Goal: Check status: Check status

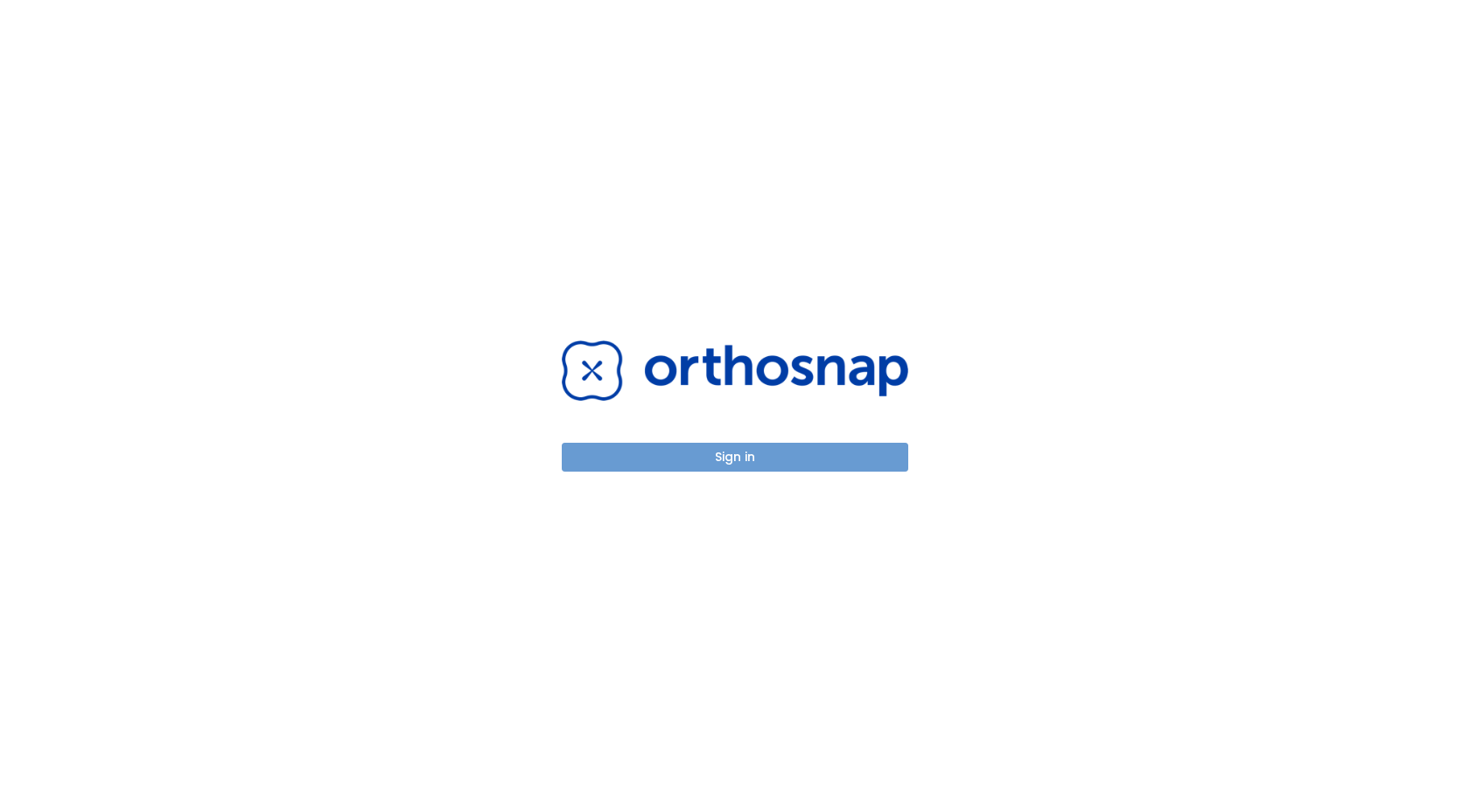
click at [695, 460] on button "Sign in" at bounding box center [735, 457] width 347 height 29
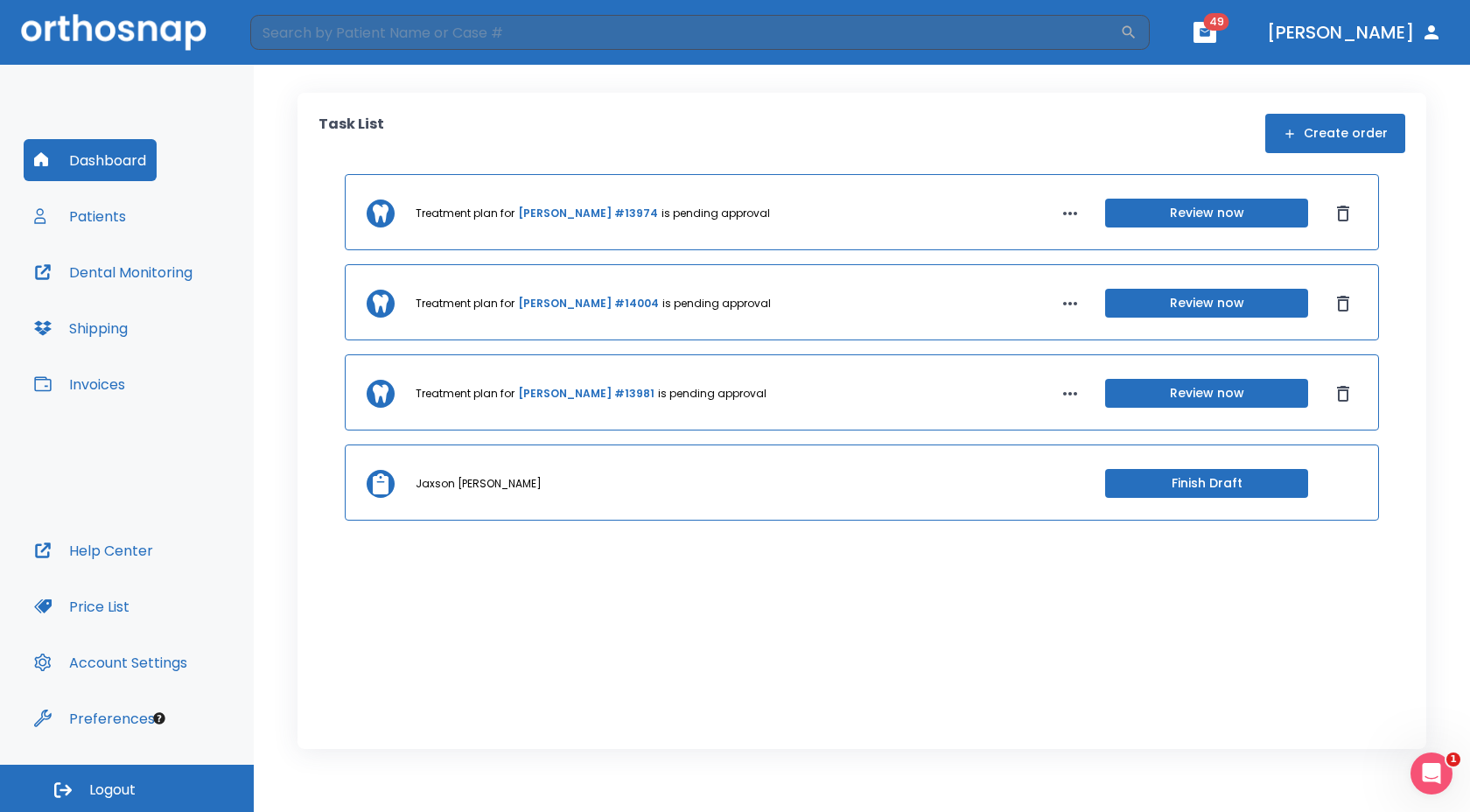
click at [228, 199] on div "Dashboard Patients Dental Monitoring Shipping Invoices" at bounding box center [127, 334] width 207 height 390
click at [130, 215] on button "Patients" at bounding box center [80, 216] width 113 height 42
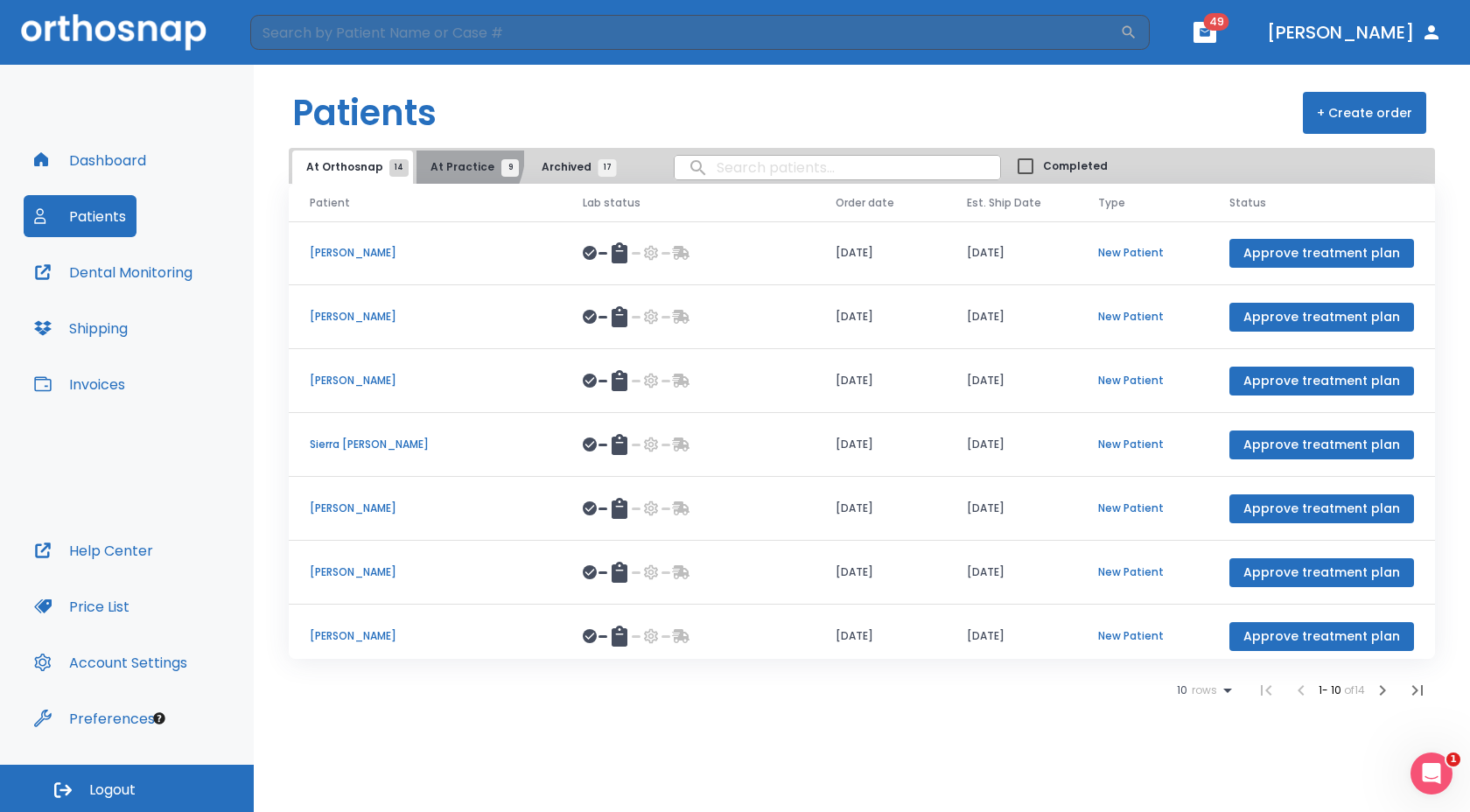
click at [440, 154] on button "At Practice 9" at bounding box center [470, 167] width 108 height 33
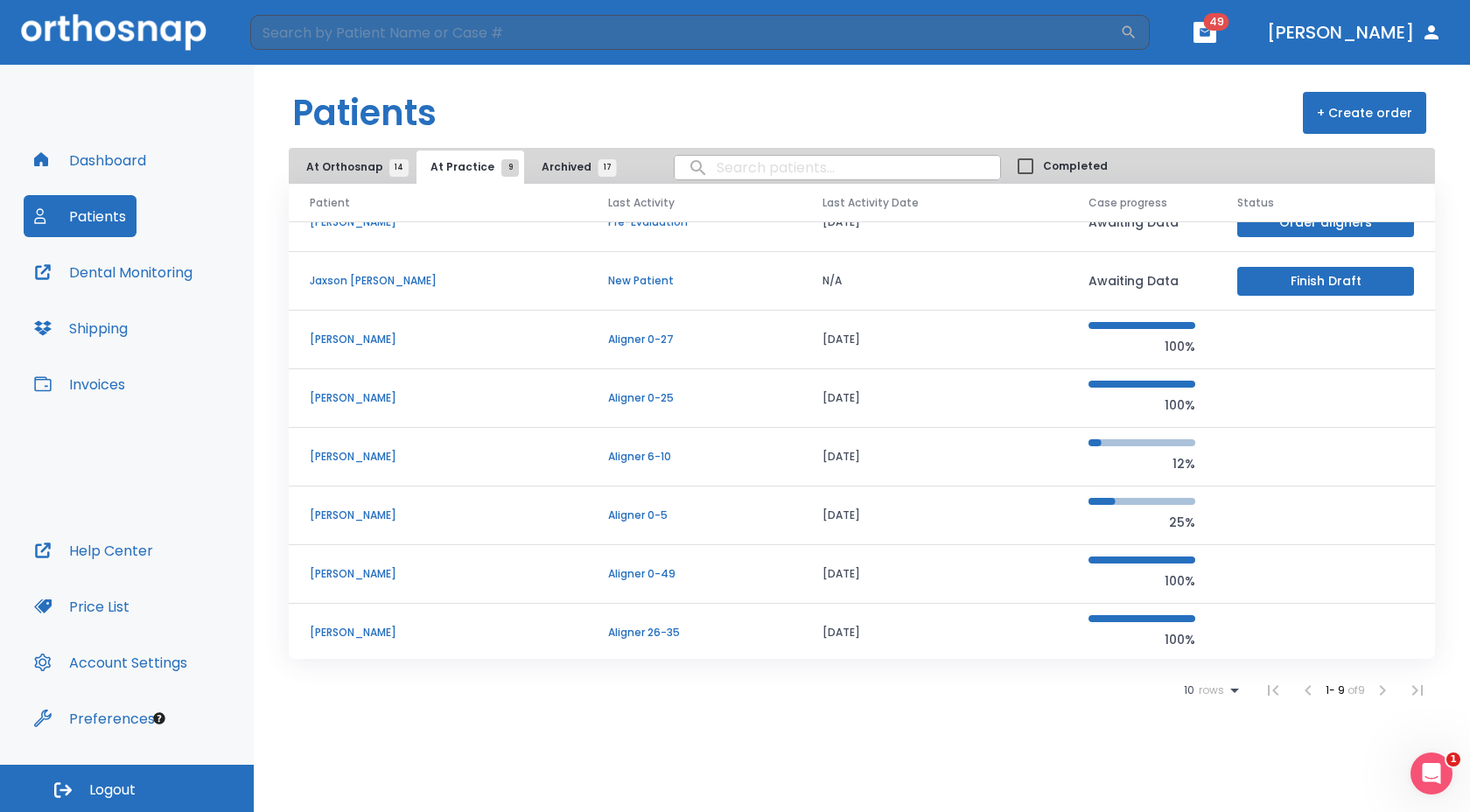
scroll to position [91, 0]
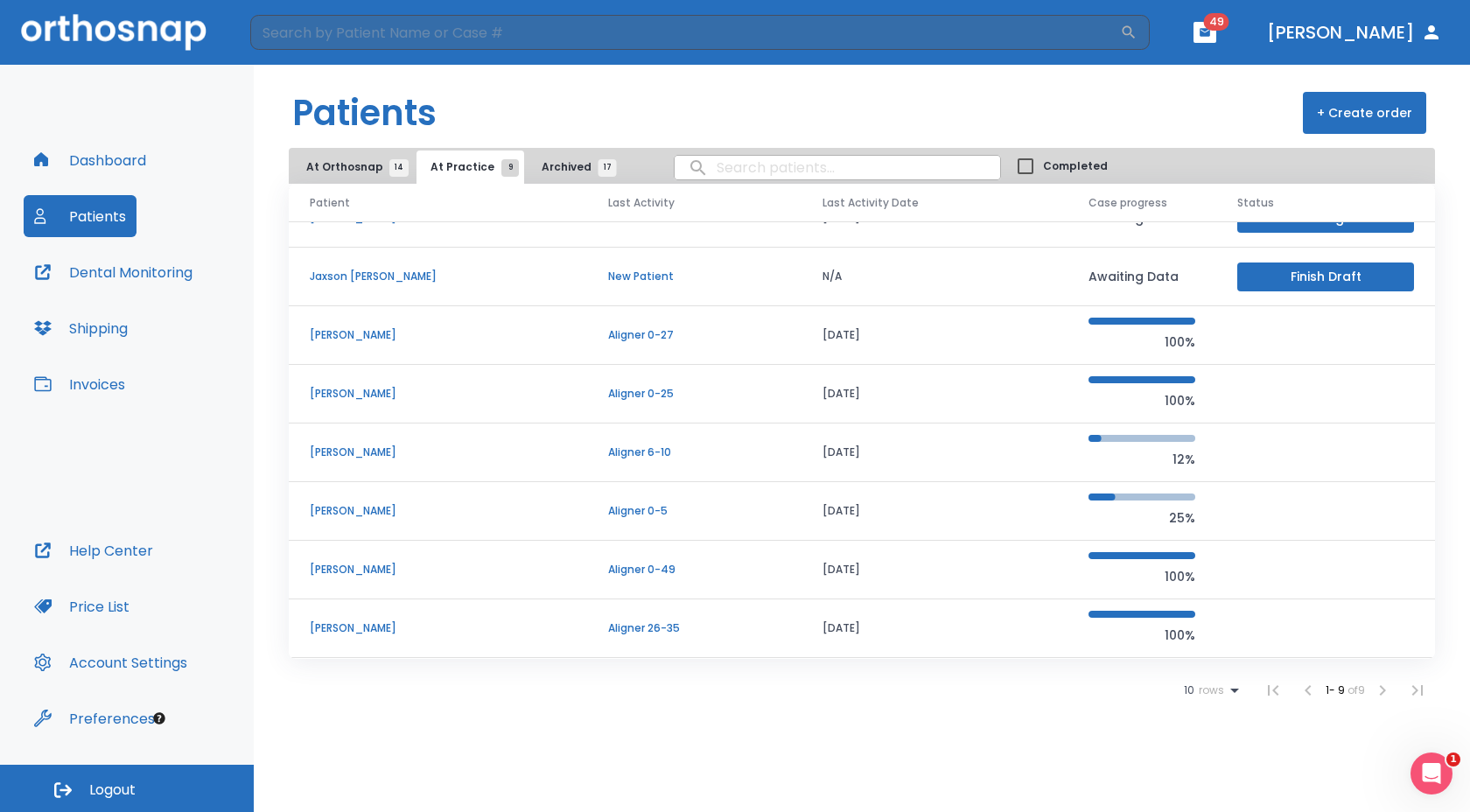
click at [326, 631] on p "[PERSON_NAME]" at bounding box center [438, 628] width 257 height 16
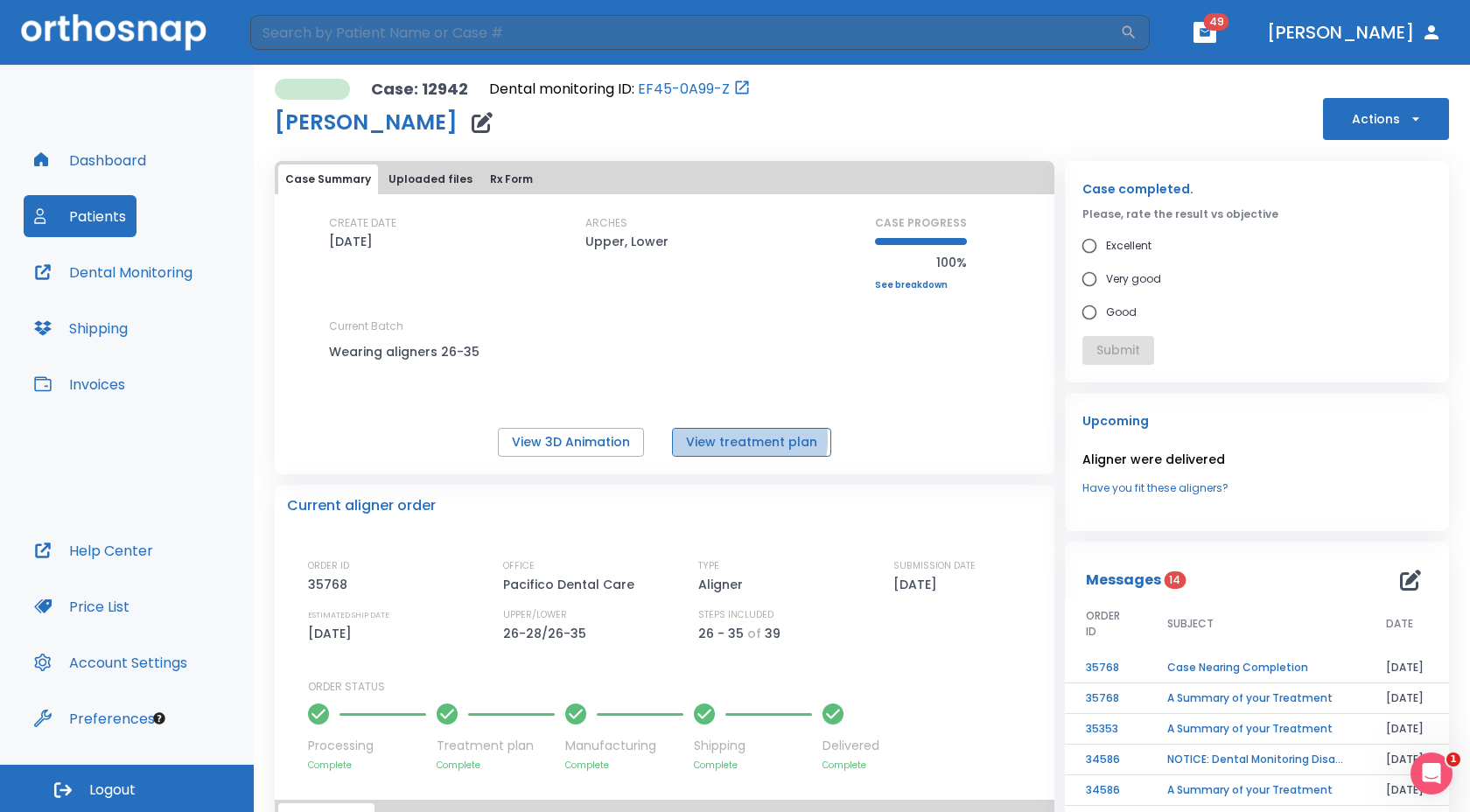
click at [721, 438] on button "View treatment plan" at bounding box center [752, 442] width 159 height 29
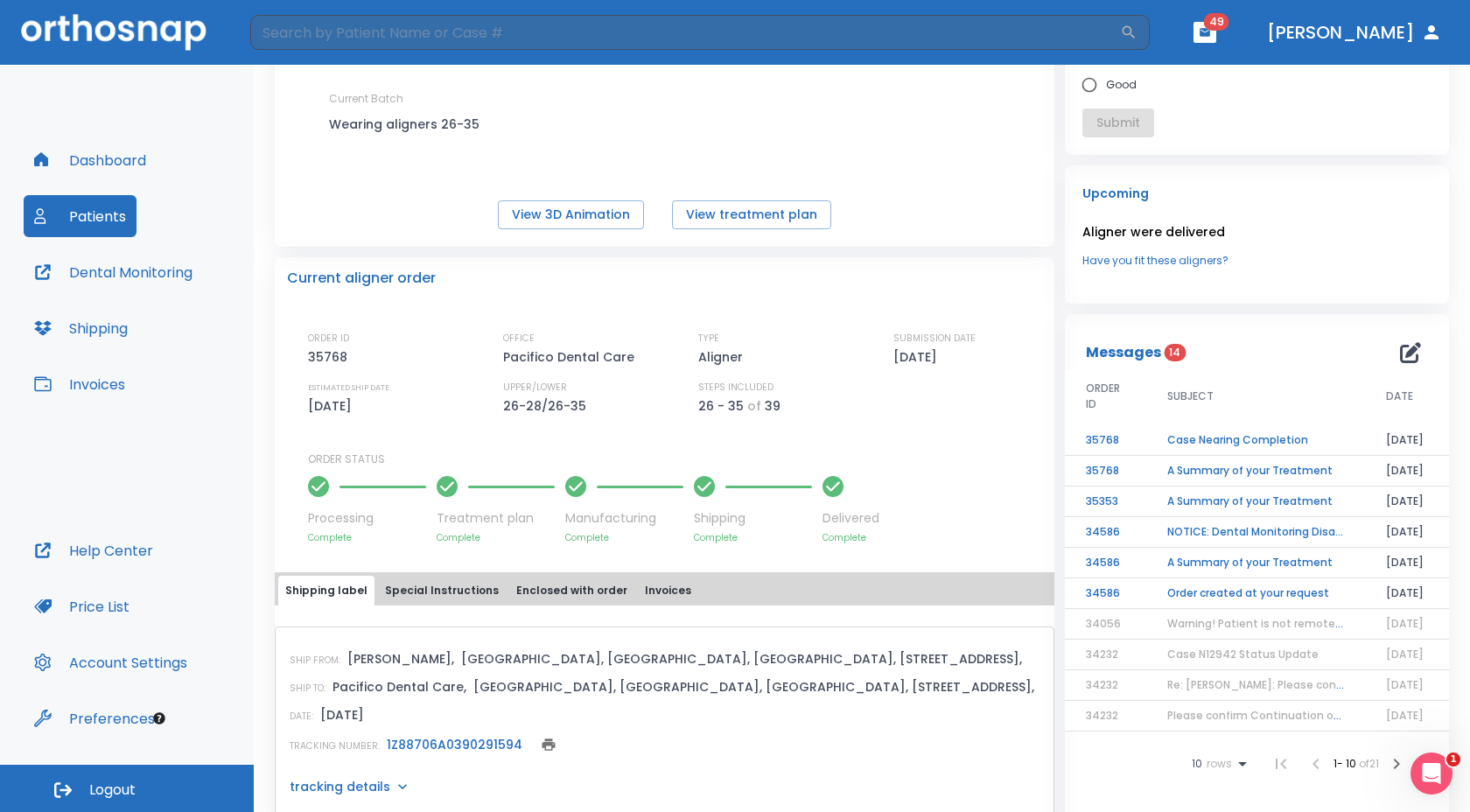
scroll to position [231, 0]
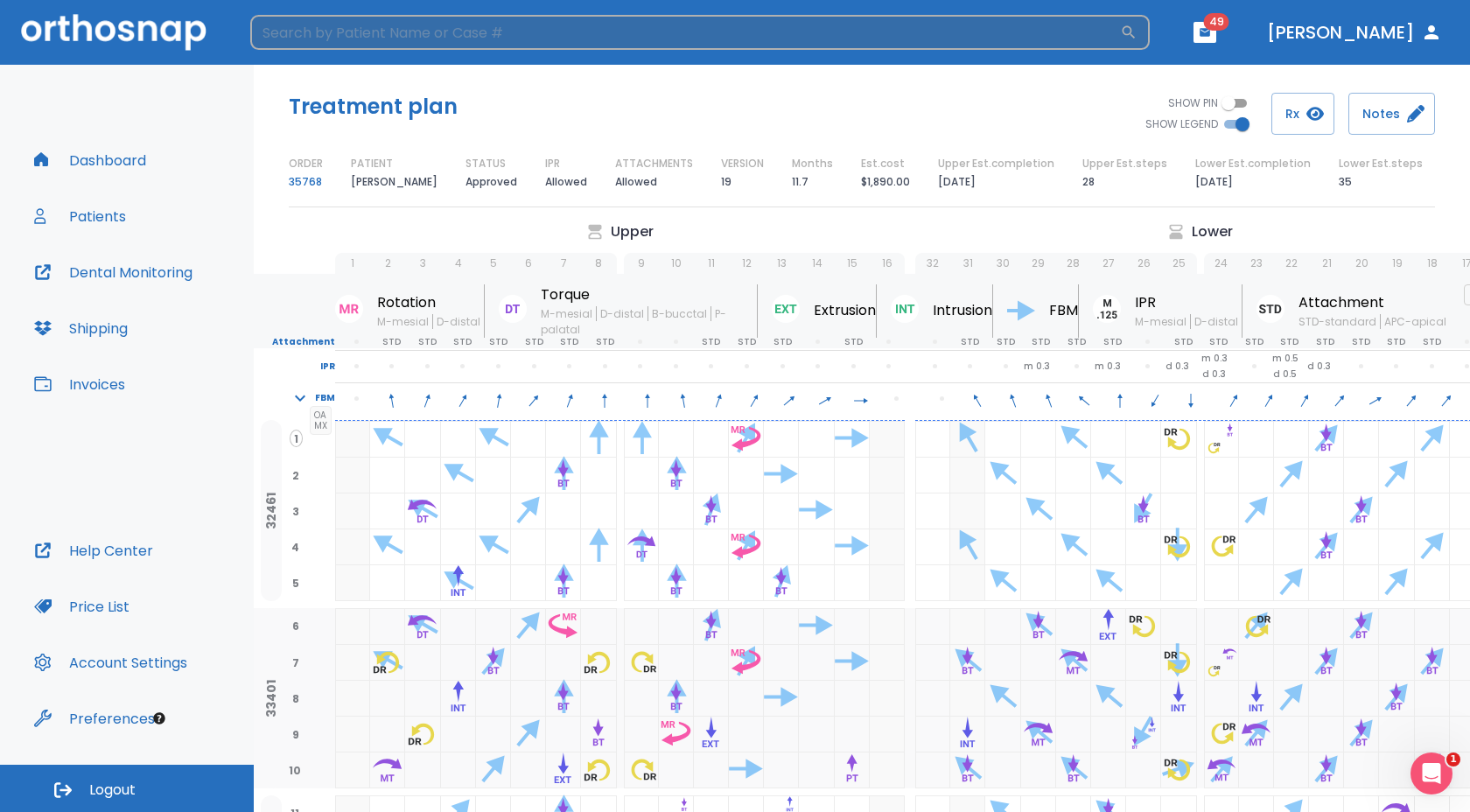
click at [882, 46] on input "search" at bounding box center [686, 32] width 870 height 35
